Goal: Task Accomplishment & Management: Complete application form

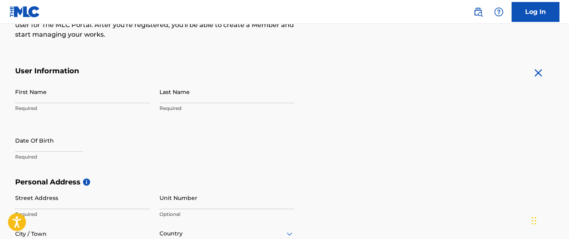
scroll to position [106, 0]
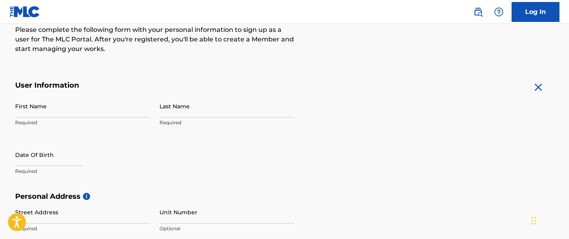
click at [129, 101] on input "First Name" at bounding box center [82, 106] width 135 height 23
type input "l"
type input "Lahary"
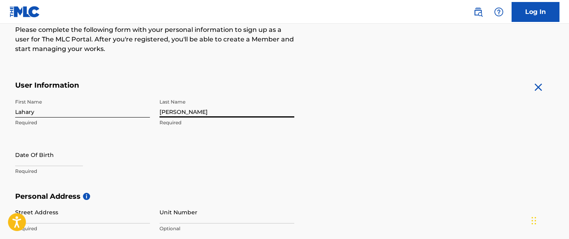
type input "[PERSON_NAME]"
select select "7"
select select "2025"
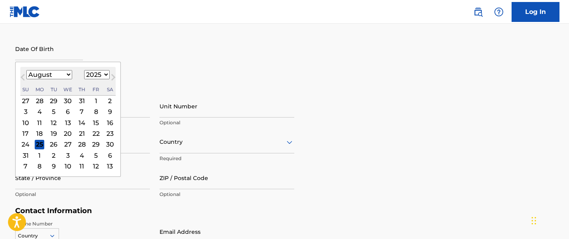
scroll to position [213, 0]
type input "10/11/1949"
click at [447, 95] on div "Personal Address i Street Address Required Unit Number Optional City / Town Req…" at bounding box center [284, 146] width 539 height 121
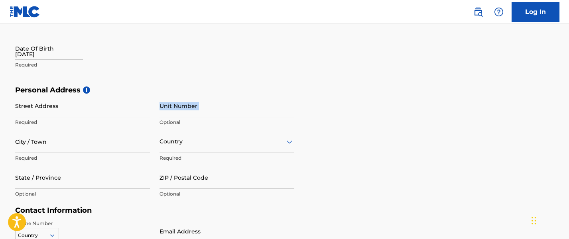
click at [447, 95] on div "Personal Address i Street Address Required Unit Number Optional City / Town Req…" at bounding box center [284, 146] width 539 height 121
click at [25, 56] on input "10/11/1949" at bounding box center [49, 48] width 68 height 23
select select "7"
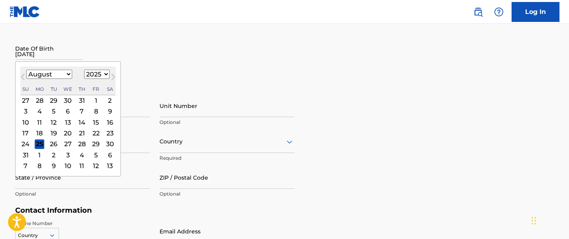
click at [106, 73] on select "1899 1900 1901 1902 1903 1904 1905 1906 1907 1908 1909 1910 1911 1912 1913 1914…" at bounding box center [97, 74] width 26 height 9
select select "1949"
click at [84, 70] on select "1899 1900 1901 1902 1903 1904 1905 1906 1907 1908 1909 1910 1911 1912 1913 1914…" at bounding box center [97, 74] width 26 height 9
click at [68, 75] on select "January February March April May June July August September October November De…" at bounding box center [49, 74] width 46 height 9
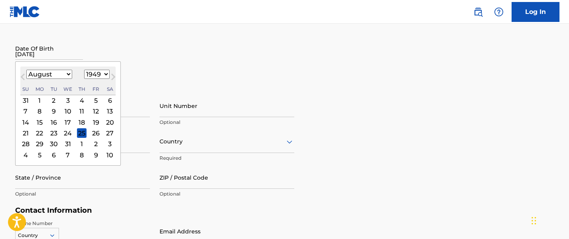
click at [68, 75] on select "January February March April May June July August September October November De…" at bounding box center [49, 74] width 46 height 9
select select "9"
click at [26, 70] on select "January February March April May June July August September October November De…" at bounding box center [49, 74] width 46 height 9
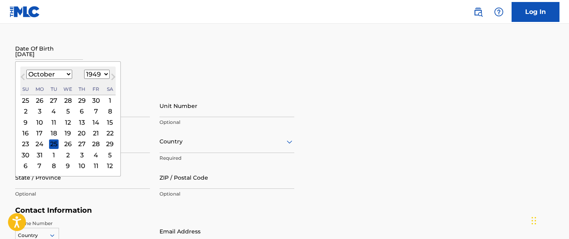
click at [56, 121] on div "11" at bounding box center [54, 123] width 10 height 10
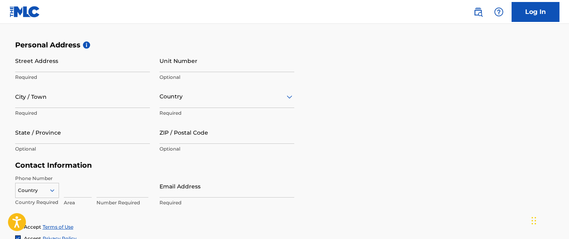
scroll to position [266, 0]
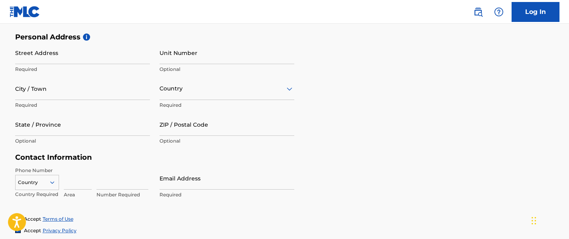
click at [112, 56] on input "Street Address" at bounding box center [82, 52] width 135 height 23
type input "[STREET_ADDRESS]"
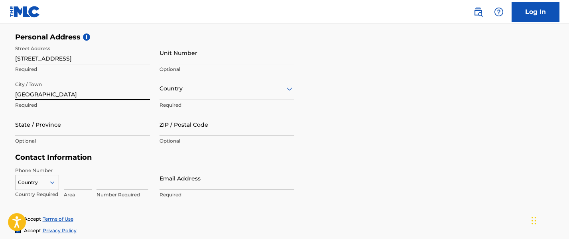
type input "[GEOGRAPHIC_DATA]"
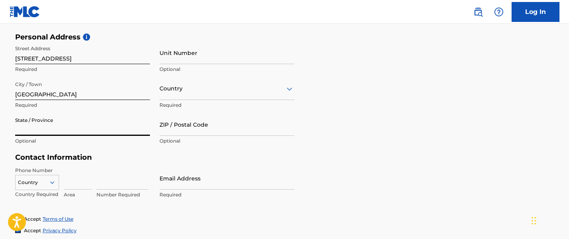
click at [47, 130] on input "State / Province" at bounding box center [82, 124] width 135 height 23
type input "[US_STATE]"
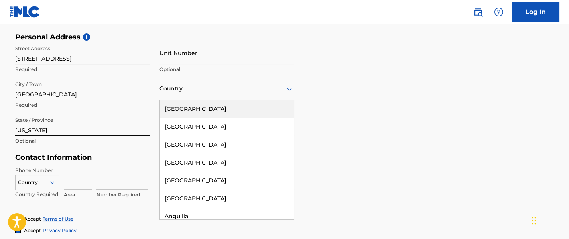
click at [187, 91] on div at bounding box center [227, 89] width 135 height 10
click at [194, 111] on div "[GEOGRAPHIC_DATA]" at bounding box center [227, 109] width 134 height 18
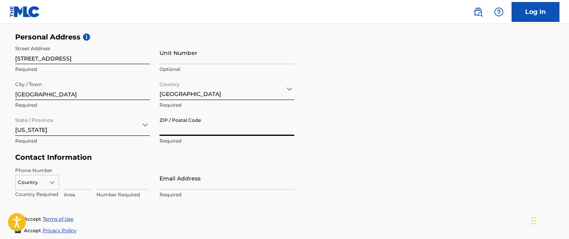
click at [211, 127] on input "ZIP / Postal Code" at bounding box center [227, 124] width 135 height 23
type input "33618"
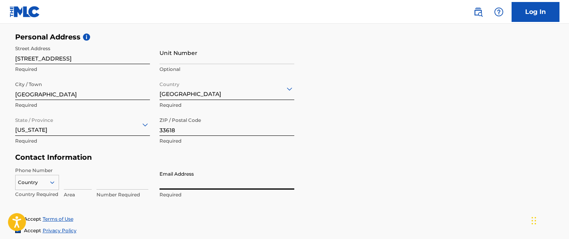
click at [221, 185] on input "Email Address" at bounding box center [227, 178] width 135 height 23
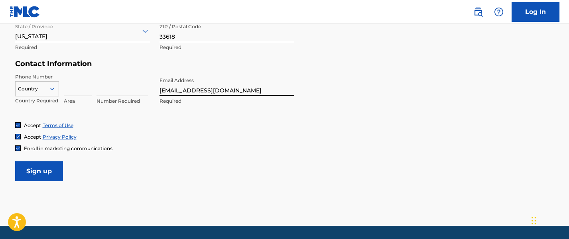
scroll to position [372, 0]
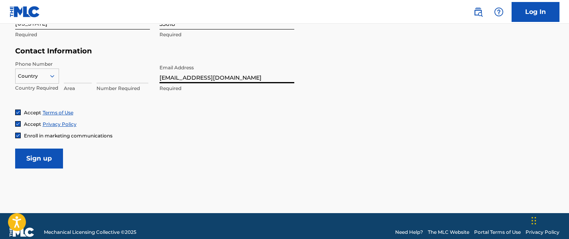
type input "[EMAIL_ADDRESS][DOMAIN_NAME]"
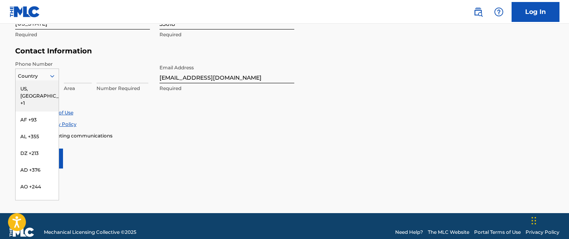
click at [51, 75] on icon at bounding box center [52, 76] width 7 height 7
click at [34, 87] on div "US, [GEOGRAPHIC_DATA] +1" at bounding box center [37, 96] width 43 height 31
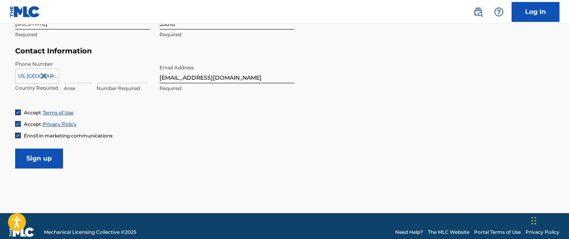
click at [82, 75] on input at bounding box center [78, 72] width 28 height 23
type input "813"
type input "5329775"
click at [200, 117] on div "Accept Terms of Use Accept Privacy Policy Enroll in marketing communications" at bounding box center [284, 124] width 539 height 30
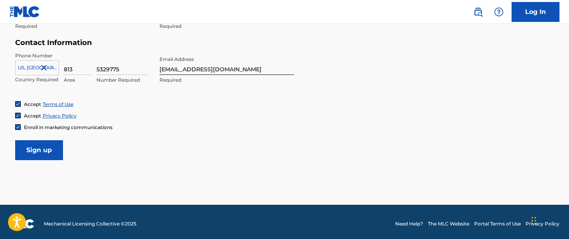
scroll to position [384, 0]
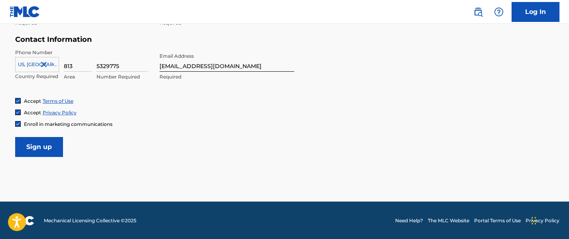
click at [35, 142] on input "Sign up" at bounding box center [39, 147] width 48 height 20
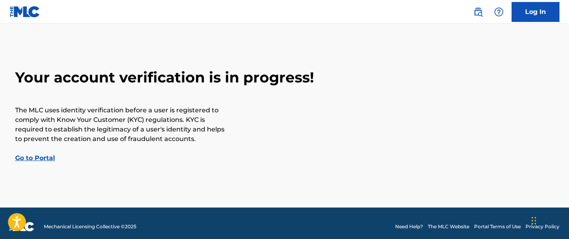
scroll to position [20, 0]
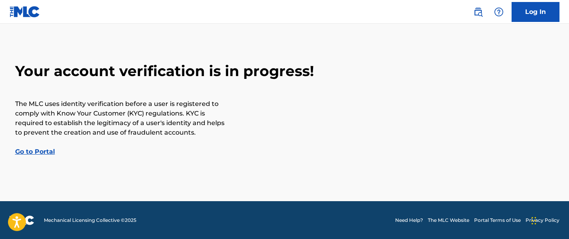
click at [35, 152] on link "Go to Portal" at bounding box center [35, 152] width 40 height 8
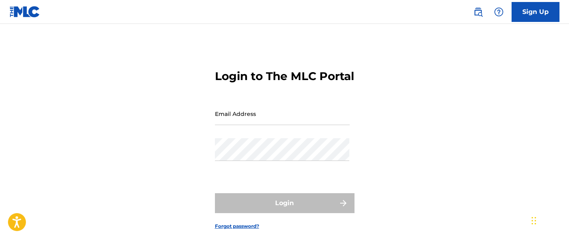
click at [292, 125] on input "Email Address" at bounding box center [282, 114] width 135 height 23
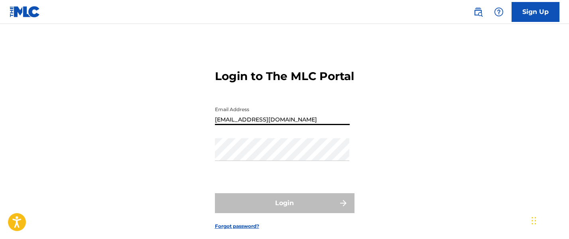
type input "[EMAIL_ADDRESS][DOMAIN_NAME]"
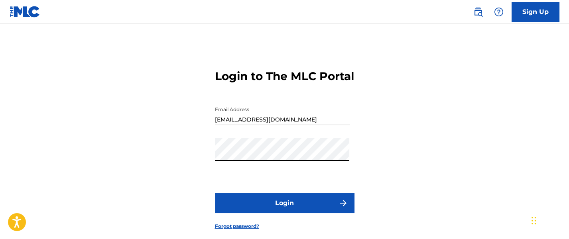
click at [213, 169] on div "Login to The MLC Portal Email Address info@composer-filmmaker.us Password Login…" at bounding box center [285, 143] width 558 height 199
click at [277, 213] on button "Login" at bounding box center [285, 203] width 140 height 20
click at [530, 14] on link "Sign Up" at bounding box center [536, 12] width 48 height 20
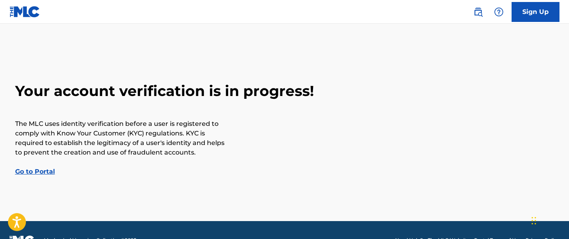
scroll to position [20, 0]
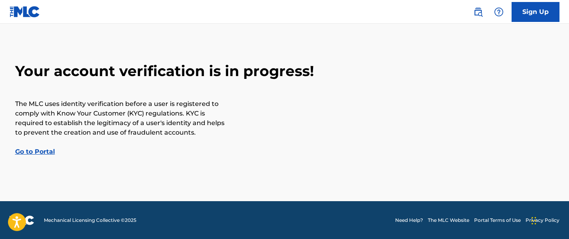
click at [501, 13] on img at bounding box center [499, 12] width 10 height 10
click at [506, 48] on p "View portal intro" at bounding box center [499, 52] width 68 height 19
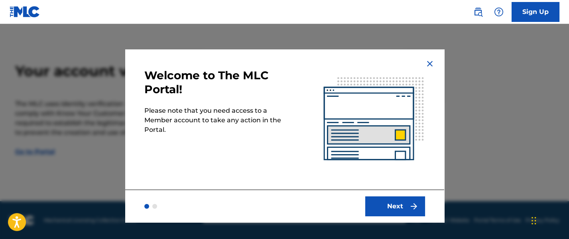
click at [430, 63] on img at bounding box center [430, 64] width 10 height 10
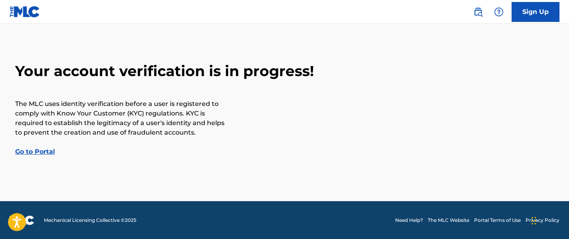
click at [450, 98] on div "Your account verification is in progress! The MLC uses identity verification be…" at bounding box center [285, 109] width 558 height 95
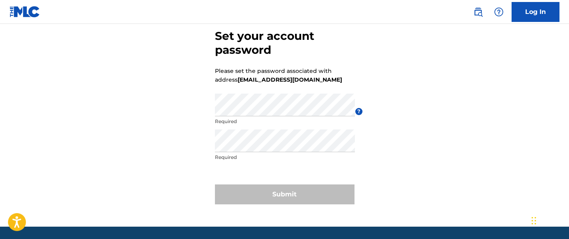
scroll to position [53, 0]
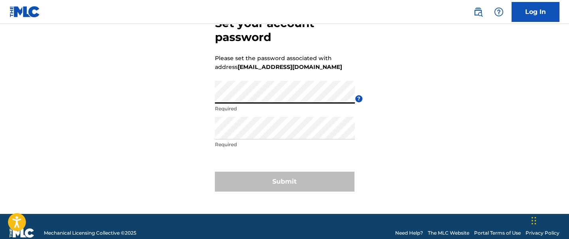
click at [434, 89] on div "Set your account password Please set the password associated with address [EMAI…" at bounding box center [285, 102] width 558 height 223
click at [476, 96] on div "Set your account password Please set the password associated with address [EMAI…" at bounding box center [285, 102] width 558 height 223
click at [461, 101] on div "Set your account password Please set the password associated with address [EMAI…" at bounding box center [285, 102] width 558 height 223
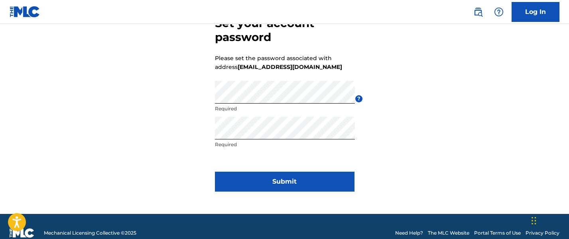
click at [244, 183] on button "Submit" at bounding box center [285, 182] width 140 height 20
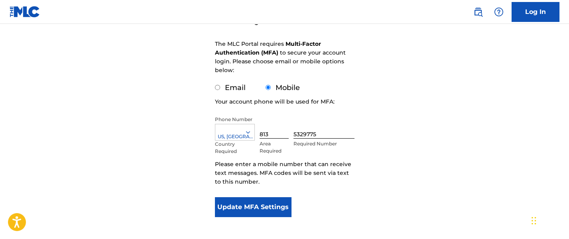
scroll to position [106, 0]
click at [112, 81] on div "Configure account security The MLC Portal requires Multi-Factor Authentication …" at bounding box center [285, 89] width 558 height 302
click at [217, 89] on input "Email" at bounding box center [217, 87] width 5 height 5
radio input "true"
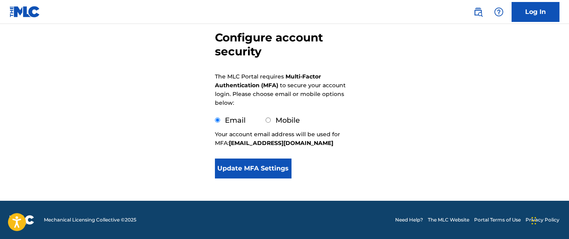
scroll to position [73, 0]
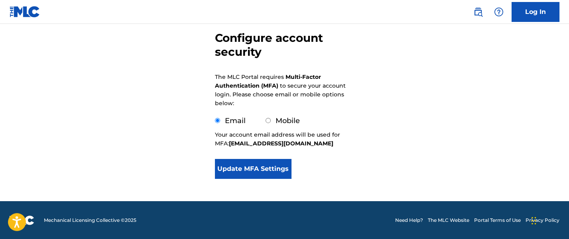
click at [246, 169] on button "Update MFA Settings" at bounding box center [253, 169] width 77 height 20
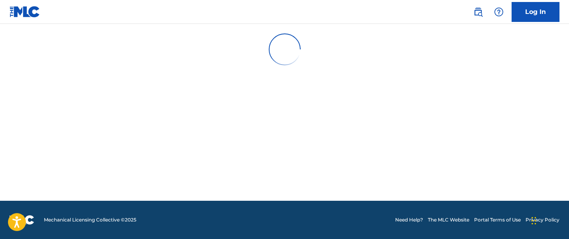
scroll to position [0, 0]
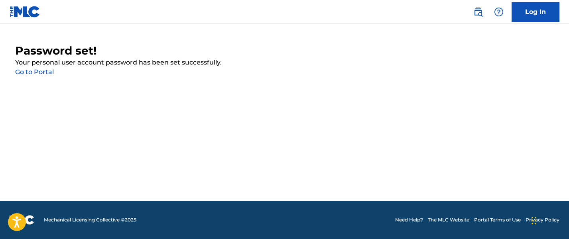
click at [26, 71] on link "Go to Portal" at bounding box center [34, 72] width 39 height 8
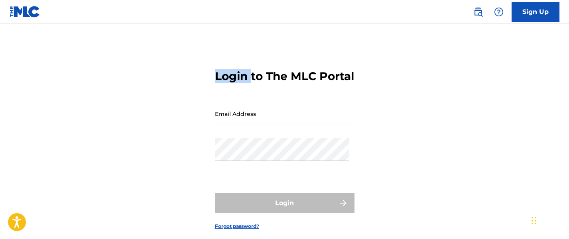
click at [26, 71] on div "Login to The MLC Portal Email Address Password Login Forgot password?" at bounding box center [285, 143] width 558 height 199
click at [286, 125] on input "Email Address" at bounding box center [282, 114] width 135 height 23
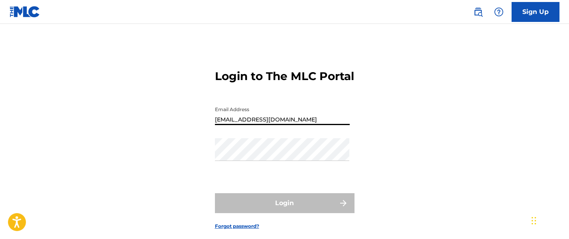
type input "[EMAIL_ADDRESS][DOMAIN_NAME]"
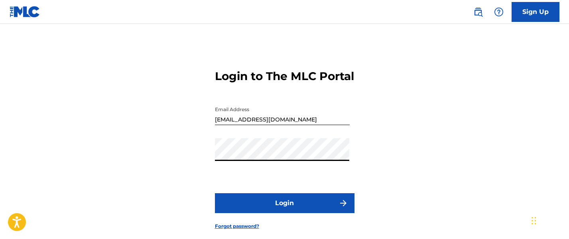
click at [306, 213] on button "Login" at bounding box center [285, 203] width 140 height 20
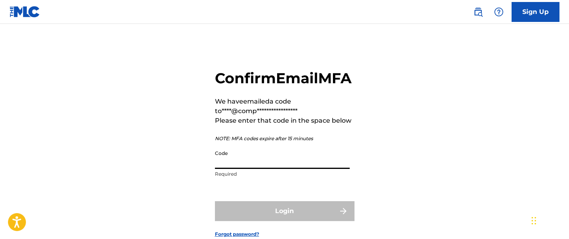
click at [312, 169] on input "Code" at bounding box center [282, 157] width 135 height 23
paste input "302901"
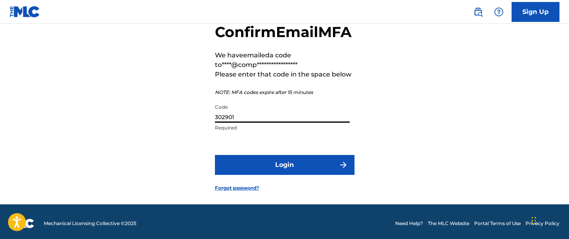
scroll to position [67, 0]
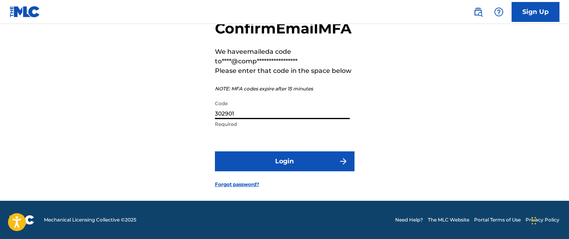
type input "302901"
click at [300, 161] on button "Login" at bounding box center [285, 162] width 140 height 20
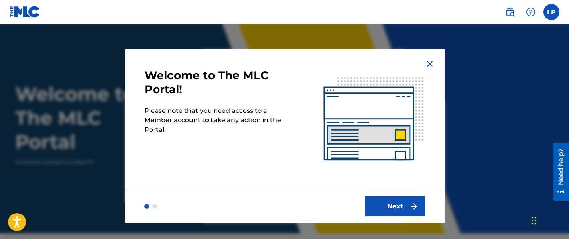
click at [387, 205] on button "Next" at bounding box center [395, 207] width 60 height 20
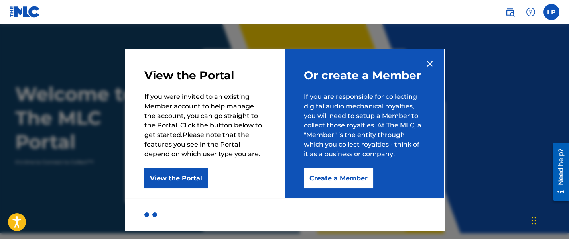
click at [387, 205] on div at bounding box center [284, 214] width 319 height 33
click at [189, 179] on button "View the Portal" at bounding box center [175, 179] width 63 height 20
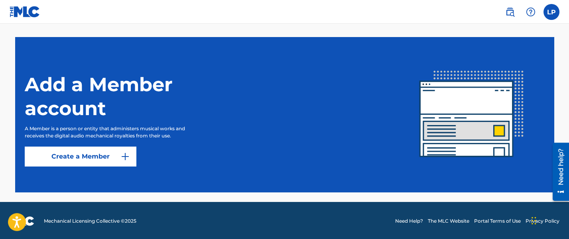
scroll to position [217, 0]
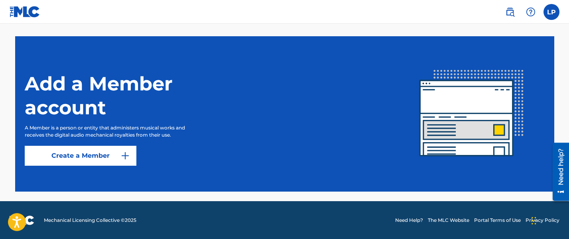
click at [101, 156] on link "Create a Member" at bounding box center [81, 156] width 112 height 20
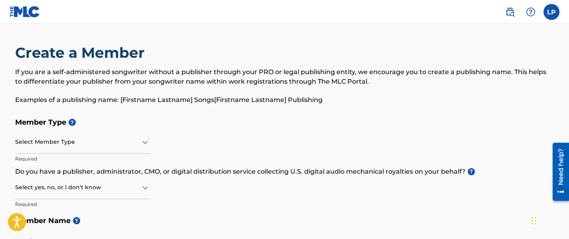
click at [144, 143] on icon at bounding box center [145, 143] width 10 height 10
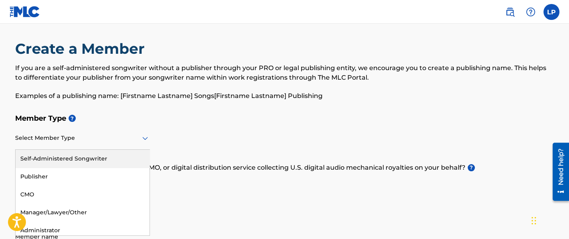
scroll to position [4, 0]
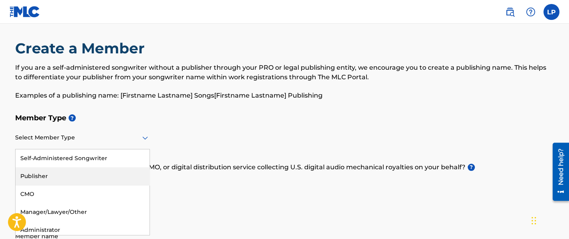
click at [113, 173] on div "Publisher" at bounding box center [83, 177] width 134 height 18
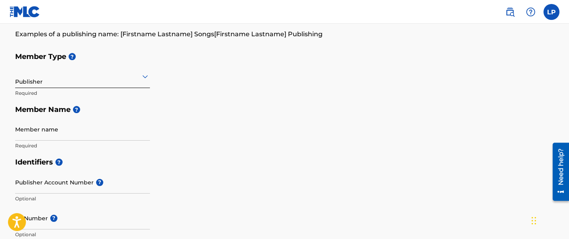
scroll to position [110, 0]
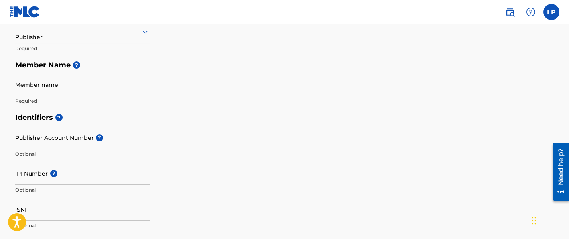
click at [101, 88] on input "Member name" at bounding box center [82, 84] width 135 height 23
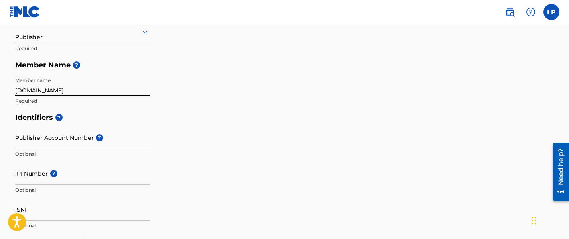
scroll to position [164, 0]
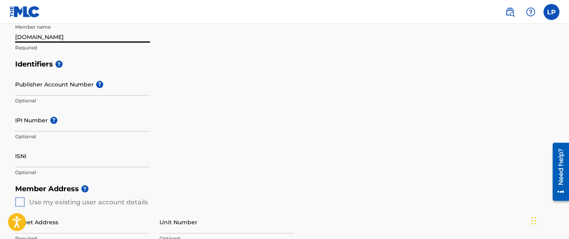
type input "[DOMAIN_NAME]"
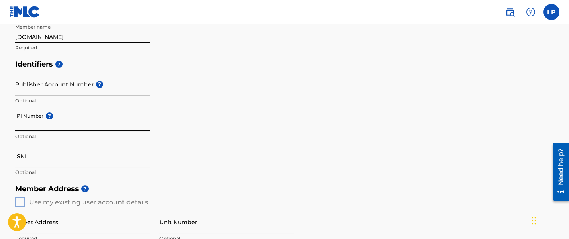
click at [101, 124] on input "IPI Number ?" at bounding box center [82, 120] width 135 height 23
paste input "1285582518"
type input "1285582518"
click at [277, 156] on div "Identifiers ? Publisher Account Number ? Optional IPI Number ? 1285582518 Optio…" at bounding box center [284, 118] width 539 height 125
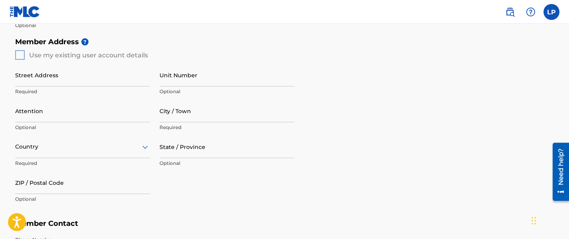
scroll to position [323, 0]
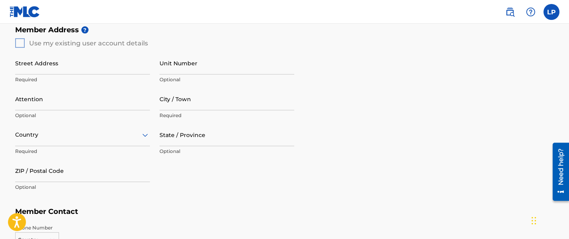
click at [17, 43] on div "Member Address ? Use my existing user account details Street Address Required U…" at bounding box center [284, 113] width 539 height 182
click at [18, 42] on div "Member Address ? Use my existing user account details Street Address Required U…" at bounding box center [284, 113] width 539 height 182
click at [48, 44] on div "Member Address ? Use my existing user account details Street Address Required U…" at bounding box center [284, 113] width 539 height 182
click at [18, 42] on div "Member Address ? Use my existing user account details Street Address Required U…" at bounding box center [284, 113] width 539 height 182
click at [69, 72] on input "Street Address" at bounding box center [82, 63] width 135 height 23
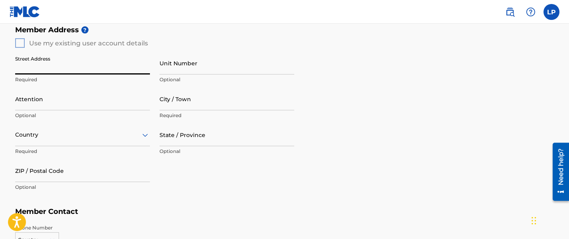
click at [69, 72] on input "Street Address" at bounding box center [82, 63] width 135 height 23
click at [18, 43] on div "Member Address ? Use my existing user account details Street Address Required U…" at bounding box center [284, 113] width 539 height 182
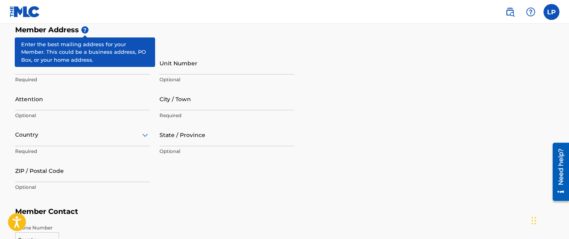
click at [86, 28] on span "?" at bounding box center [84, 29] width 7 height 7
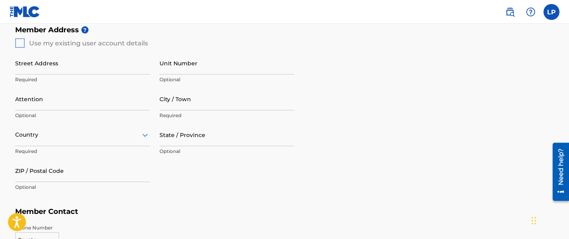
click at [19, 43] on div "Member Address ? Use my existing user account details Street Address Required U…" at bounding box center [284, 113] width 539 height 182
click at [41, 66] on input "Street Address" at bounding box center [82, 63] width 135 height 23
type input "[STREET_ADDRESS]"
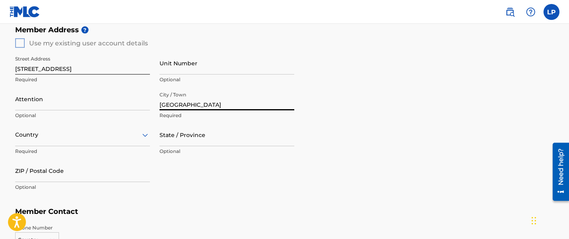
type input "[GEOGRAPHIC_DATA]"
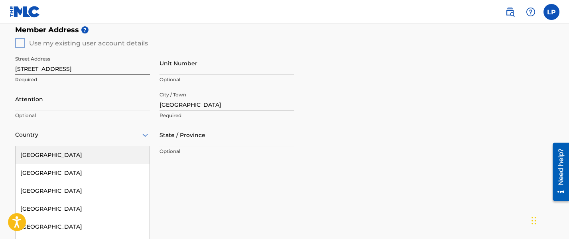
scroll to position [350, 0]
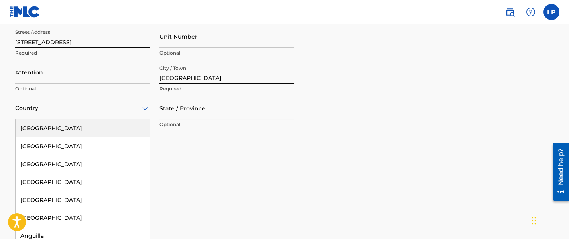
click at [145, 120] on div "223 results available. Use Up and Down to choose options, press Enter to select…" at bounding box center [82, 108] width 135 height 23
click at [101, 126] on div "[GEOGRAPHIC_DATA]" at bounding box center [83, 129] width 134 height 18
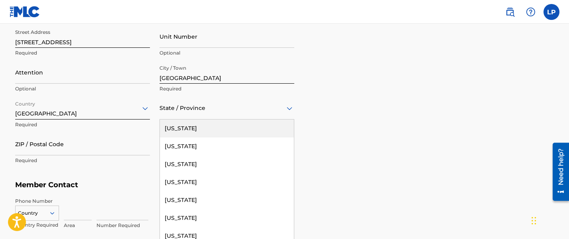
click at [257, 112] on div at bounding box center [227, 108] width 135 height 10
type input "fl"
click at [244, 122] on div "[US_STATE]" at bounding box center [227, 129] width 134 height 18
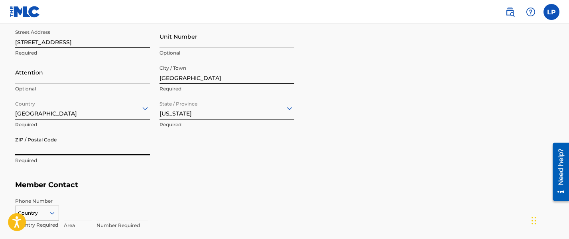
click at [112, 143] on input "ZIP / Postal Code" at bounding box center [82, 144] width 135 height 23
type input "33618"
click at [198, 164] on div "Street Address [STREET_ADDRESS] Required Unit Number Optional Attention Optiona…" at bounding box center [154, 97] width 279 height 152
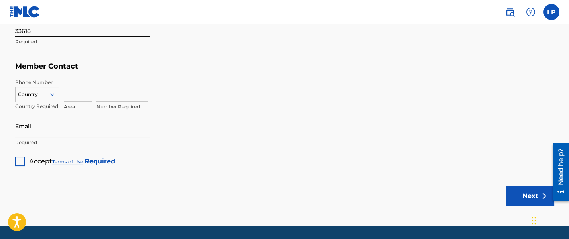
scroll to position [469, 0]
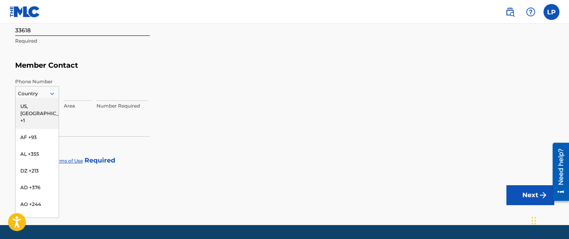
click at [51, 91] on icon at bounding box center [52, 93] width 7 height 7
click at [39, 104] on div "US, [GEOGRAPHIC_DATA] +1" at bounding box center [37, 113] width 43 height 31
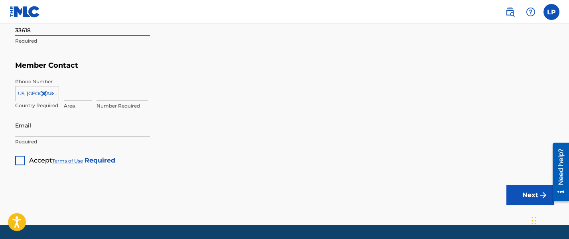
click at [71, 95] on input at bounding box center [78, 89] width 28 height 23
type input "813"
type input "5329775"
click at [69, 126] on input "Email" at bounding box center [82, 125] width 135 height 23
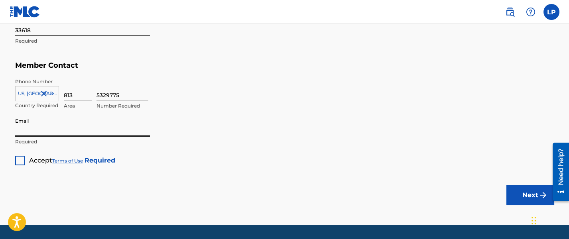
click at [69, 126] on input "Email" at bounding box center [82, 125] width 135 height 23
type input "[EMAIL_ADDRESS][DOMAIN_NAME]"
click at [18, 161] on div at bounding box center [20, 161] width 10 height 10
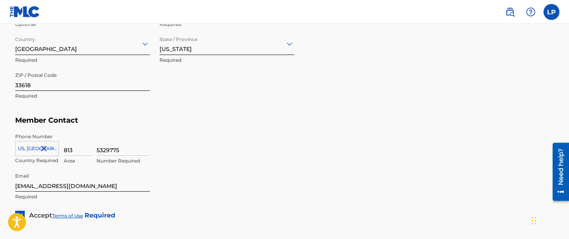
scroll to position [493, 0]
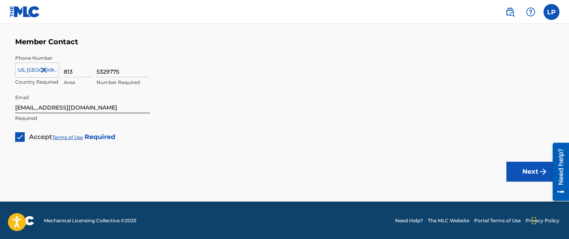
click at [533, 172] on button "Next" at bounding box center [531, 172] width 48 height 20
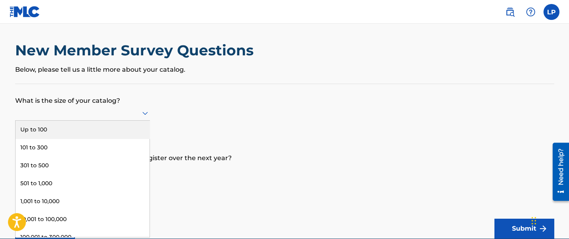
click at [144, 114] on icon at bounding box center [145, 113] width 10 height 10
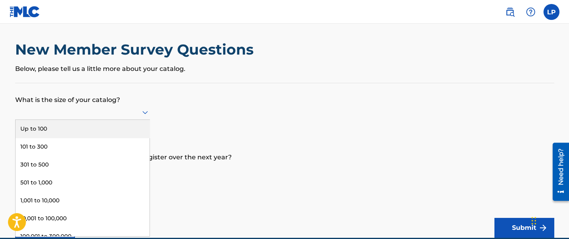
scroll to position [4, 0]
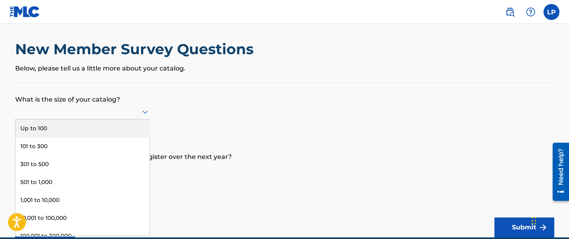
click at [130, 124] on div "Up to 100" at bounding box center [83, 129] width 134 height 18
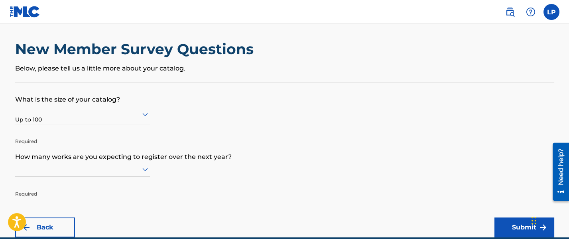
click at [355, 159] on p "How many works are you expecting to register over the next year?" at bounding box center [284, 151] width 539 height 22
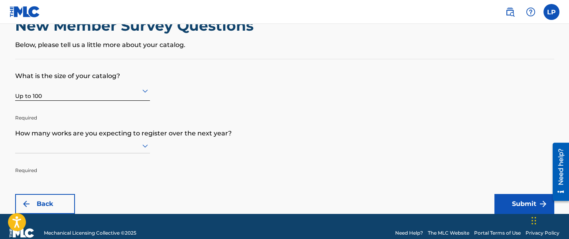
scroll to position [39, 0]
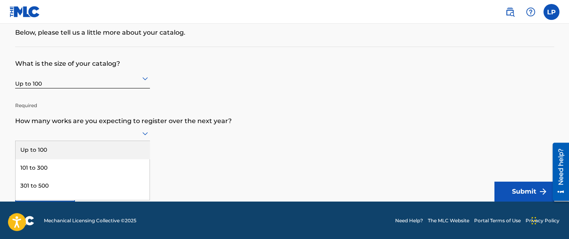
click at [144, 132] on icon at bounding box center [145, 134] width 10 height 10
click at [122, 146] on div "Up to 100" at bounding box center [83, 150] width 134 height 18
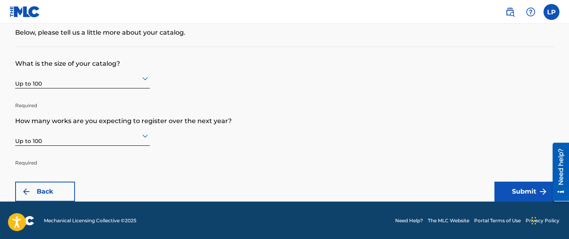
click at [339, 162] on form "What is the size of your catalog? Up to 100 Required How many works are you exp…" at bounding box center [284, 124] width 539 height 155
click at [510, 192] on button "Submit" at bounding box center [525, 192] width 60 height 20
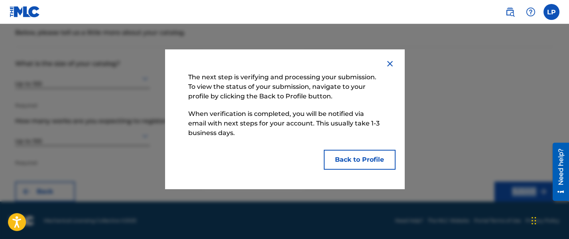
click at [367, 162] on button "Back to Profile" at bounding box center [360, 160] width 72 height 20
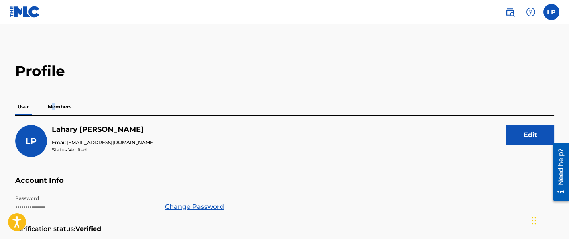
click at [54, 104] on p "Members" at bounding box center [59, 107] width 28 height 17
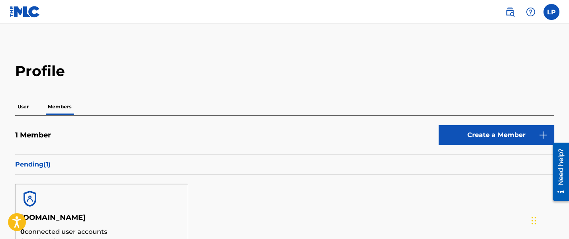
click at [24, 106] on p "User" at bounding box center [23, 107] width 16 height 17
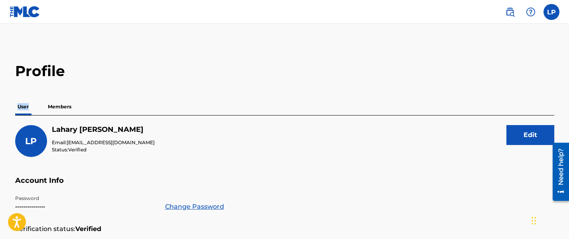
click at [24, 106] on p "User" at bounding box center [23, 107] width 16 height 17
click at [326, 177] on h5 "Account Info" at bounding box center [284, 185] width 539 height 19
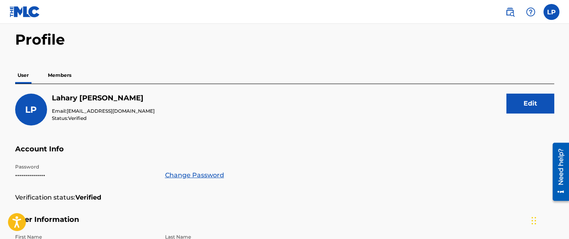
scroll to position [53, 0]
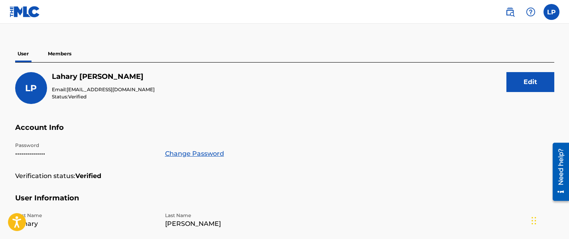
click at [531, 14] on img at bounding box center [531, 12] width 10 height 10
click at [429, 51] on div "User Members" at bounding box center [284, 53] width 539 height 17
click at [261, 89] on div "LP [PERSON_NAME] Email: [EMAIL_ADDRESS][DOMAIN_NAME] Status: Verified Edit" at bounding box center [284, 97] width 539 height 51
click at [553, 10] on label at bounding box center [552, 12] width 16 height 16
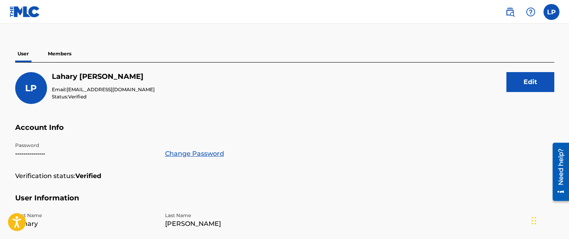
click at [552, 12] on input "LP [PERSON_NAME] [EMAIL_ADDRESS][DOMAIN_NAME] Notification Preferences Profile …" at bounding box center [552, 12] width 0 height 0
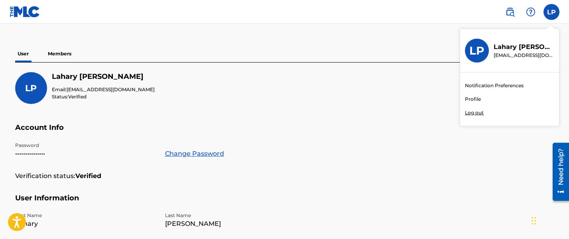
click at [553, 10] on div "LP LP [PERSON_NAME] [EMAIL_ADDRESS][DOMAIN_NAME] Notification Preferences Profi…" at bounding box center [552, 12] width 16 height 16
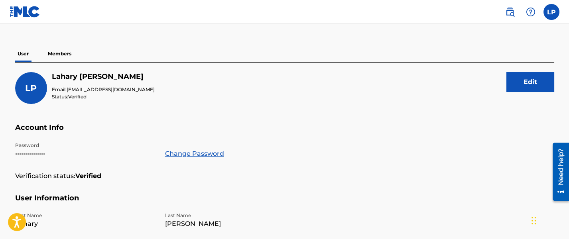
click at [553, 10] on label at bounding box center [552, 12] width 16 height 16
click at [552, 12] on input "LP [PERSON_NAME] [EMAIL_ADDRESS][DOMAIN_NAME] Notification Preferences Profile …" at bounding box center [552, 12] width 0 height 0
click at [553, 10] on div "LP LP [PERSON_NAME] [EMAIL_ADDRESS][DOMAIN_NAME] Notification Preferences Profi…" at bounding box center [552, 12] width 16 height 16
click at [553, 10] on label at bounding box center [552, 12] width 16 height 16
click at [552, 12] on input "LP [PERSON_NAME] [EMAIL_ADDRESS][DOMAIN_NAME] Notification Preferences Profile …" at bounding box center [552, 12] width 0 height 0
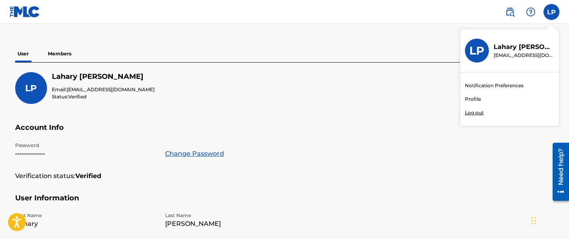
click at [469, 112] on p "Log out" at bounding box center [474, 112] width 19 height 7
click at [552, 12] on input "LP [PERSON_NAME] [EMAIL_ADDRESS][DOMAIN_NAME] Notification Preferences Profile …" at bounding box center [552, 12] width 0 height 0
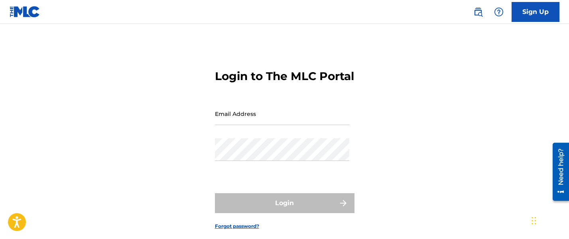
click at [467, 112] on div "Login to The MLC Portal Email Address Password Login Forgot password?" at bounding box center [285, 143] width 558 height 199
